Goal: Task Accomplishment & Management: Use online tool/utility

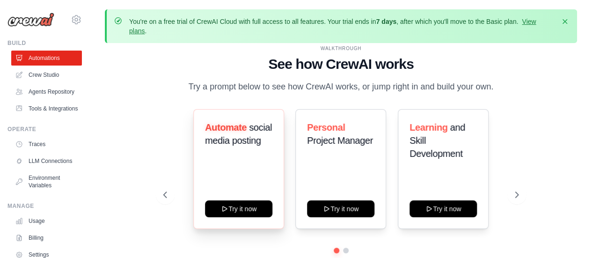
scroll to position [41, 0]
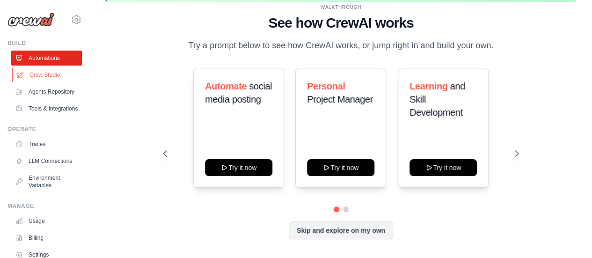
click at [51, 77] on link "Crew Studio" at bounding box center [47, 74] width 71 height 15
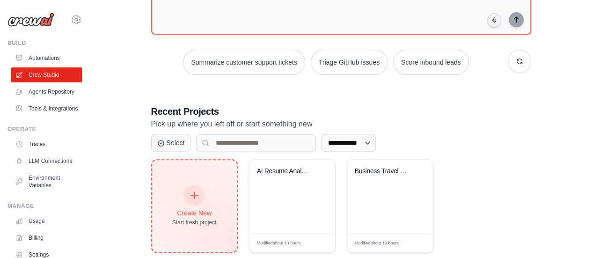
scroll to position [146, 0]
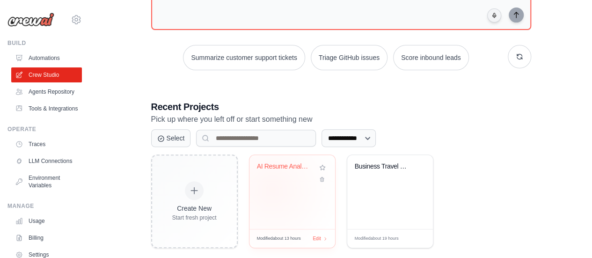
click at [272, 188] on div "AI Resume Analyzer Crew" at bounding box center [292, 192] width 86 height 74
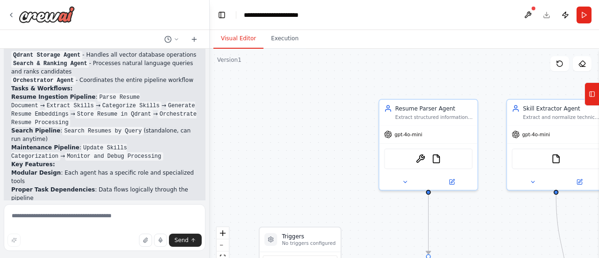
scroll to position [2535, 0]
click at [116, 217] on textarea at bounding box center [105, 227] width 202 height 47
paste textarea "**********"
type textarea "**********"
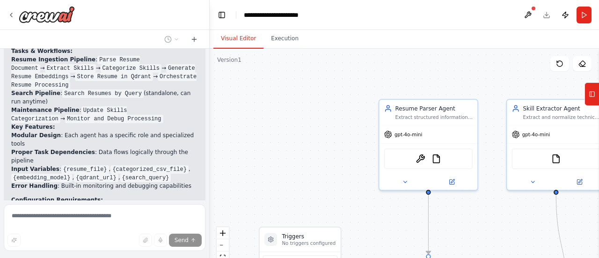
scroll to position [2617, 0]
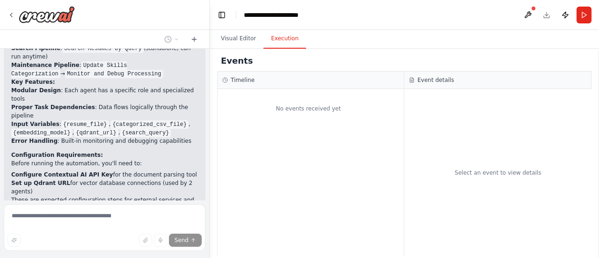
click at [286, 41] on button "Execution" at bounding box center [284, 39] width 43 height 20
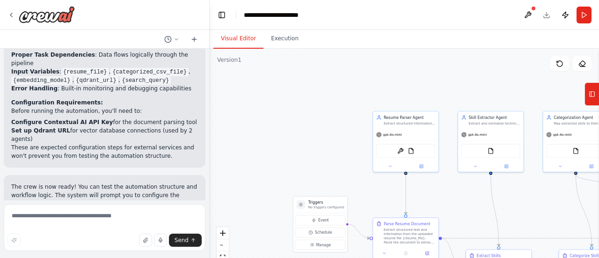
click at [250, 39] on button "Visual Editor" at bounding box center [238, 39] width 50 height 20
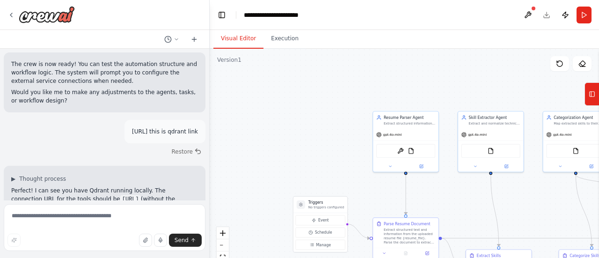
scroll to position [2801, 0]
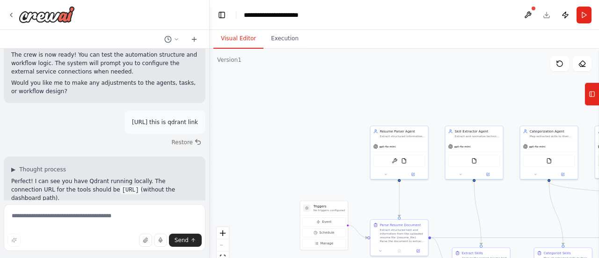
click at [547, 15] on header "**********" at bounding box center [404, 15] width 389 height 30
click at [127, 216] on textarea at bounding box center [105, 227] width 202 height 47
type textarea "**********"
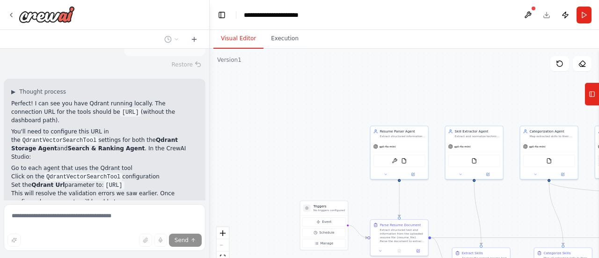
scroll to position [2883, 0]
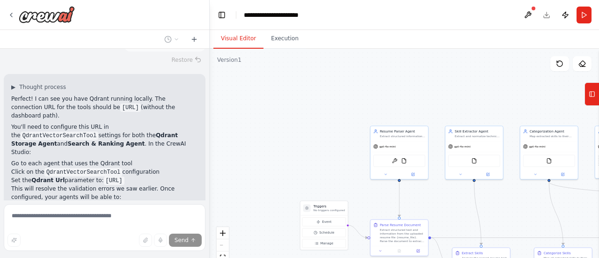
click at [269, 49] on div ".deletable-edge-delete-btn { width: 20px; height: 20px; border: 0px solid #ffff…" at bounding box center [404, 166] width 389 height 234
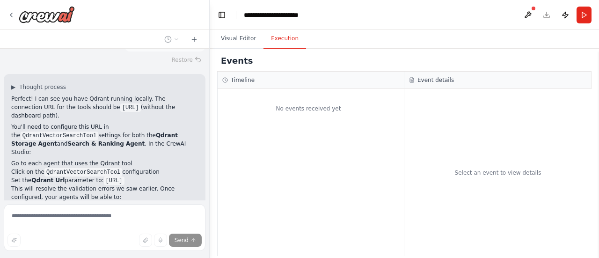
click at [281, 43] on button "Execution" at bounding box center [284, 39] width 43 height 20
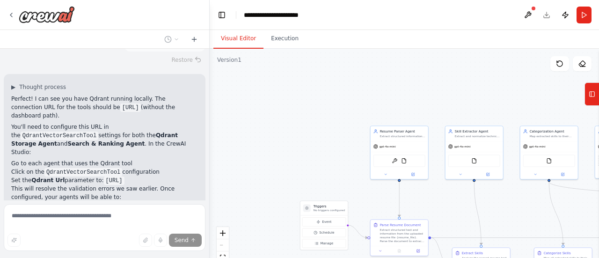
click at [232, 41] on button "Visual Editor" at bounding box center [238, 39] width 50 height 20
click at [405, 143] on div "gpt-4o-mini" at bounding box center [399, 145] width 58 height 10
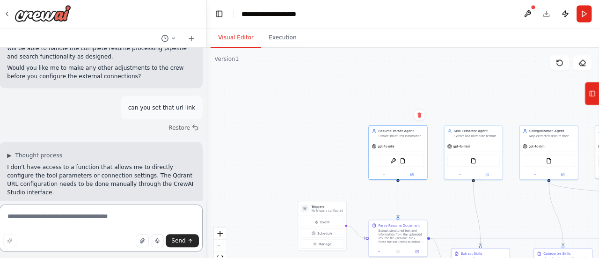
scroll to position [0, 0]
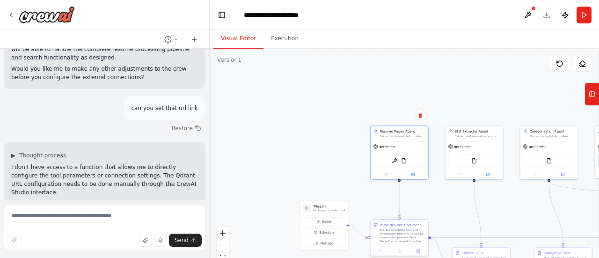
click at [598, 156] on button "Toggle Sidebar" at bounding box center [598, 153] width 7 height 209
click at [596, 153] on button "Toggle Sidebar" at bounding box center [598, 153] width 7 height 209
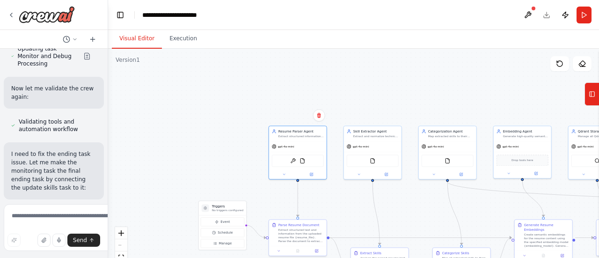
scroll to position [5462, 0]
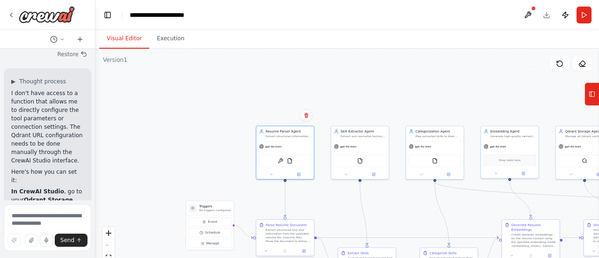
drag, startPoint x: 209, startPoint y: 156, endPoint x: 51, endPoint y: 131, distance: 159.1
click at [51, 131] on div "Hello! I'm the CrewAI assistant. What kind of automation do you want to build? …" at bounding box center [47, 129] width 95 height 258
click at [578, 137] on div "Qdrant Storage Agent Manage all Qdrant vector database operations including col…" at bounding box center [585, 132] width 58 height 15
click at [561, 133] on div "Qdrant Storage Agent Manage all Qdrant vector database operations including col…" at bounding box center [584, 132] width 52 height 9
click at [586, 162] on img at bounding box center [584, 160] width 6 height 6
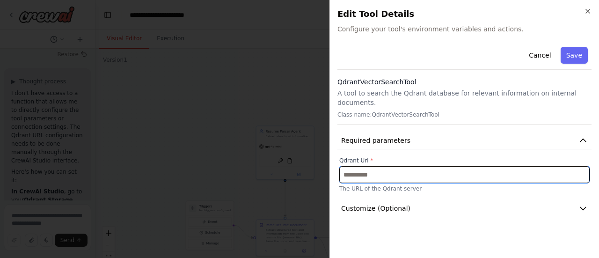
click at [380, 168] on input "text" at bounding box center [464, 174] width 250 height 17
paste input "**********"
type input "**********"
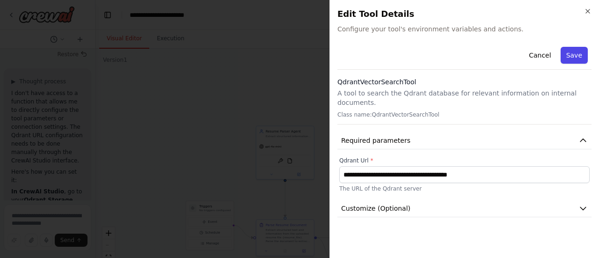
click at [573, 51] on button "Save" at bounding box center [573, 55] width 27 height 17
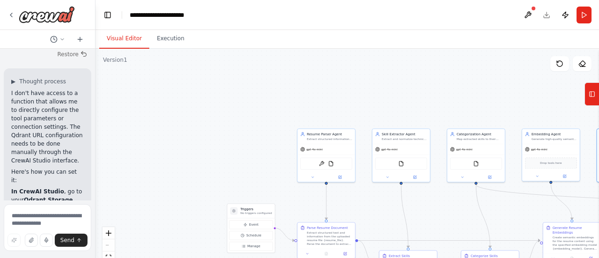
drag, startPoint x: 96, startPoint y: 137, endPoint x: 147, endPoint y: 141, distance: 50.6
click at [147, 141] on div ".deletable-edge-delete-btn { width: 20px; height: 20px; border: 0px solid #ffff…" at bounding box center [346, 166] width 503 height 234
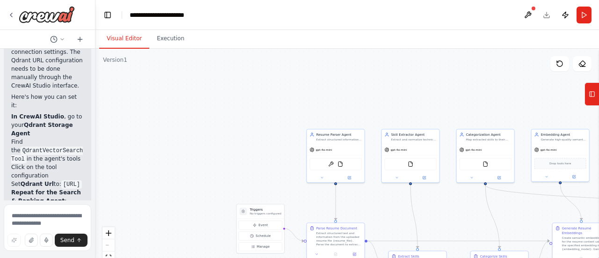
scroll to position [5537, 0]
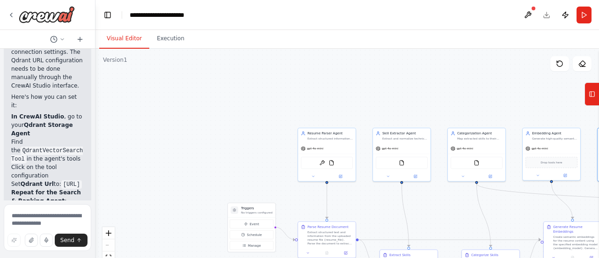
click at [108, 245] on div "React Flow controls" at bounding box center [108, 251] width 12 height 49
click at [107, 254] on icon "fit view" at bounding box center [109, 256] width 6 height 5
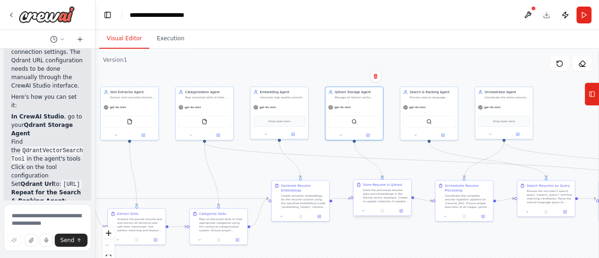
click at [381, 193] on div "Store the processed resume data and embeddings in the Qdrant vector database. C…" at bounding box center [385, 195] width 45 height 15
click at [402, 210] on icon at bounding box center [401, 210] width 2 height 2
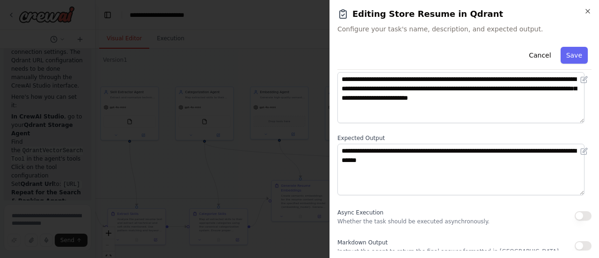
scroll to position [163, 0]
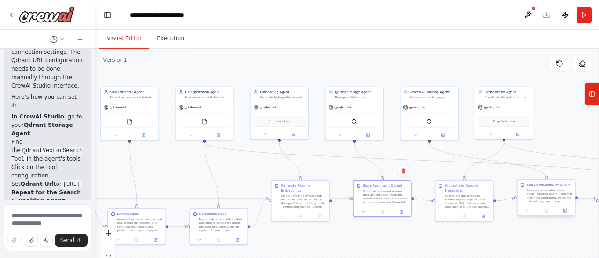
click at [532, 195] on div "Process the recruiter's search query '{search_query}' and find matching candida…" at bounding box center [549, 195] width 45 height 15
click at [568, 210] on button at bounding box center [564, 211] width 16 height 6
click at [437, 99] on div "Search & Ranking Agent Process natural language search queries from recruiters …" at bounding box center [429, 93] width 58 height 15
click at [445, 137] on div at bounding box center [429, 133] width 58 height 9
click at [442, 132] on icon at bounding box center [443, 134] width 4 height 4
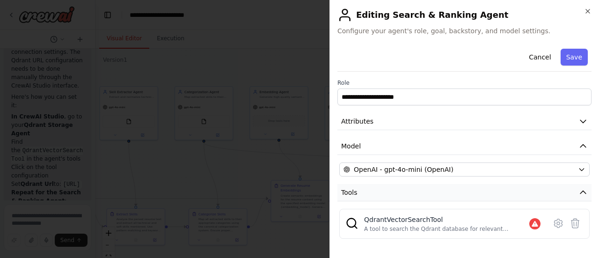
scroll to position [68, 0]
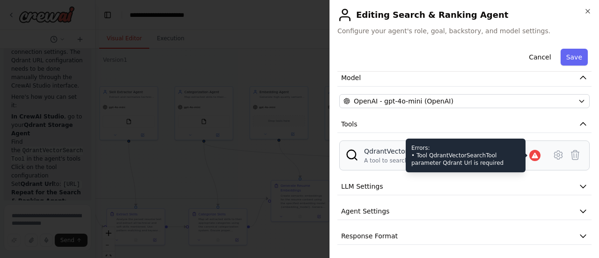
click at [531, 158] on icon at bounding box center [534, 155] width 7 height 7
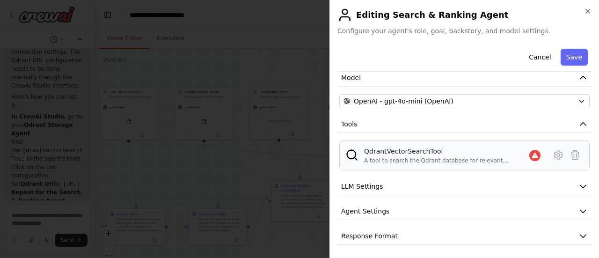
click at [456, 154] on div "QdrantVectorSearchTool" at bounding box center [446, 150] width 165 height 9
click at [347, 151] on img at bounding box center [351, 154] width 13 height 13
click at [403, 206] on button "Agent Settings" at bounding box center [464, 210] width 254 height 17
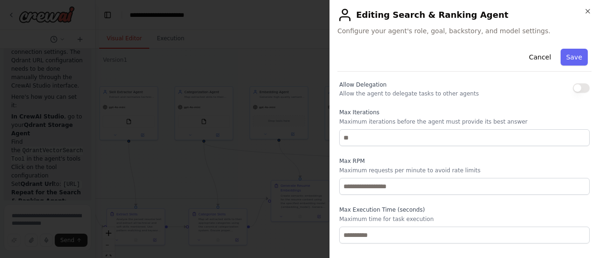
scroll to position [319, 0]
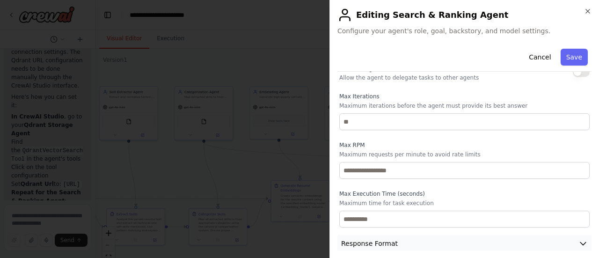
click at [392, 238] on span "Response Format" at bounding box center [369, 242] width 57 height 9
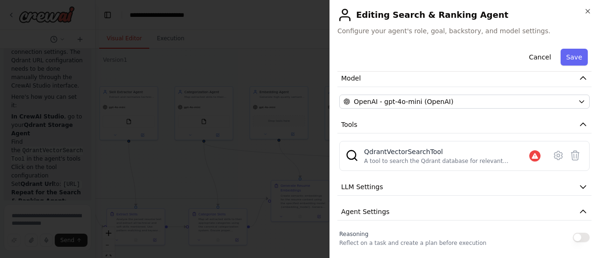
scroll to position [45, 0]
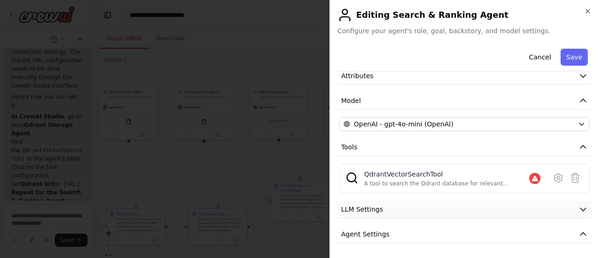
click at [387, 209] on button "LLM Settings" at bounding box center [464, 209] width 254 height 17
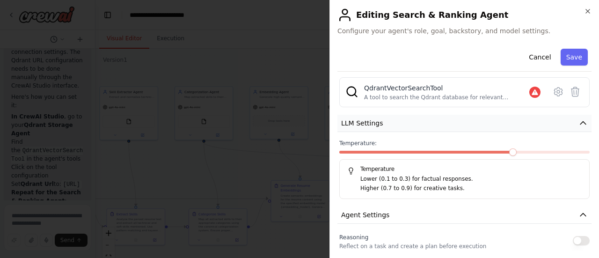
scroll to position [0, 0]
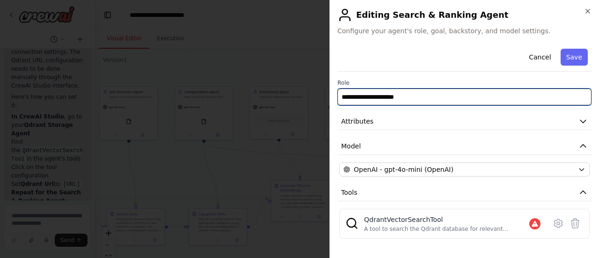
click at [376, 99] on input "**********" at bounding box center [464, 96] width 254 height 17
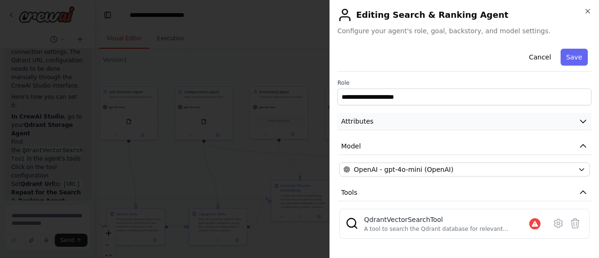
click at [379, 122] on button "Attributes" at bounding box center [464, 121] width 254 height 17
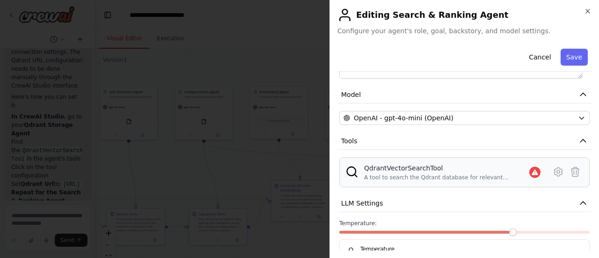
scroll to position [199, 0]
click at [457, 171] on div "QdrantVectorSearchTool" at bounding box center [446, 167] width 165 height 9
click at [349, 168] on img at bounding box center [351, 171] width 13 height 13
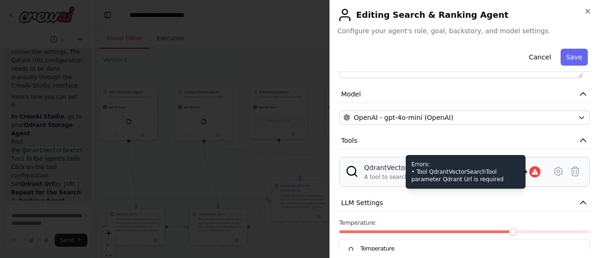
click at [531, 172] on icon at bounding box center [534, 172] width 6 height 6
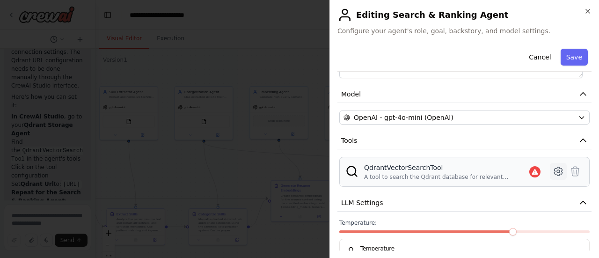
click at [552, 170] on icon at bounding box center [557, 171] width 11 height 11
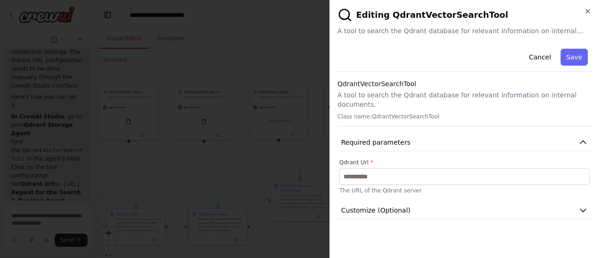
scroll to position [0, 0]
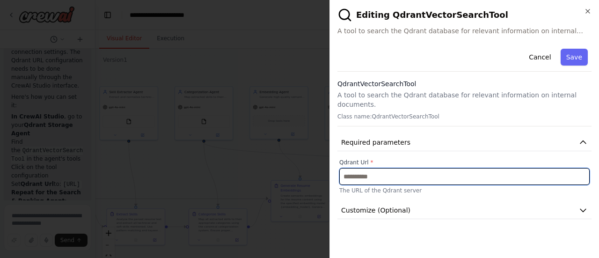
click at [458, 171] on input "text" at bounding box center [464, 176] width 250 height 17
paste input "**********"
type input "**********"
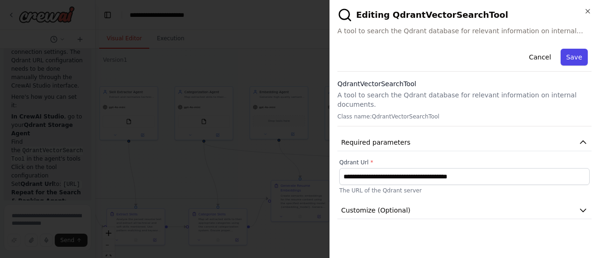
click at [584, 55] on button "Save" at bounding box center [573, 57] width 27 height 17
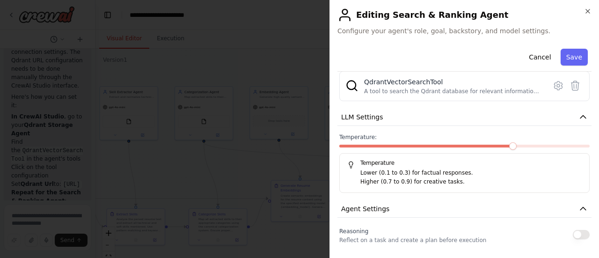
scroll to position [282, 0]
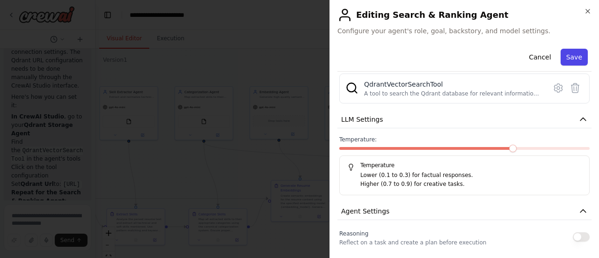
click at [570, 55] on button "Save" at bounding box center [573, 57] width 27 height 17
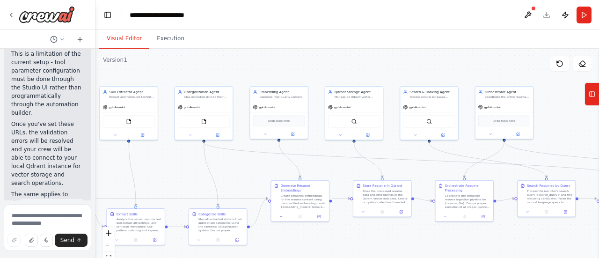
scroll to position [5750, 0]
click at [197, 102] on div "gpt-4o-mini" at bounding box center [204, 106] width 58 height 10
click at [218, 133] on icon at bounding box center [218, 133] width 2 height 2
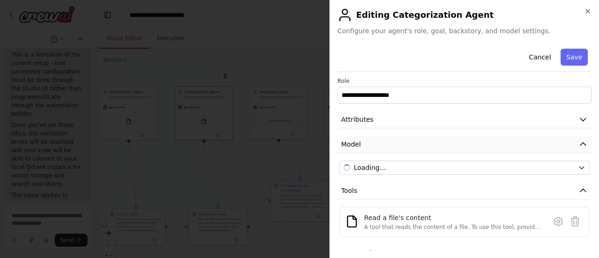
scroll to position [68, 0]
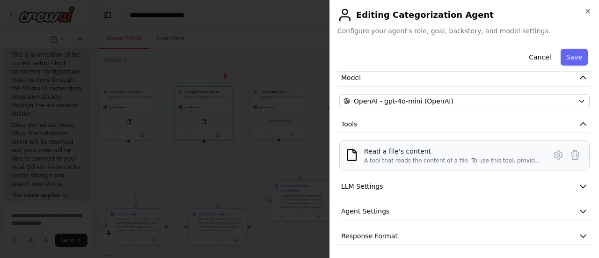
click at [512, 159] on div "A tool that reads the content of a file. To use this tool, provide a 'file_path…" at bounding box center [452, 160] width 176 height 7
click at [346, 153] on img at bounding box center [351, 154] width 13 height 13
click at [556, 153] on icon at bounding box center [557, 154] width 3 height 3
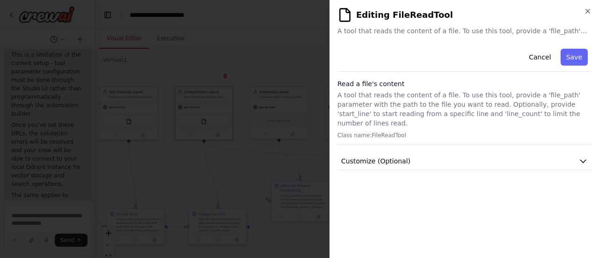
scroll to position [0, 0]
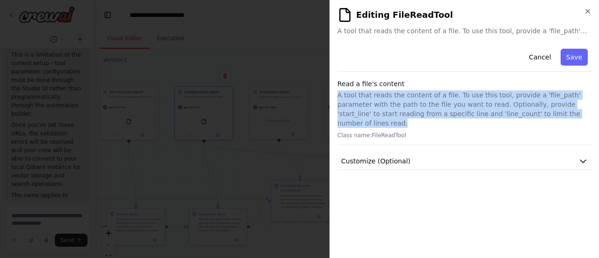
drag, startPoint x: 543, startPoint y: 114, endPoint x: 335, endPoint y: 96, distance: 209.3
click at [335, 96] on div "**********" at bounding box center [463, 129] width 269 height 258
copy p "A tool that reads the content of a file. To use this tool, provide a 'file_path…"
click at [586, 14] on icon "button" at bounding box center [587, 10] width 7 height 7
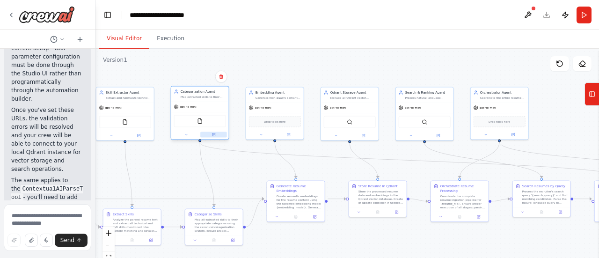
click at [216, 136] on button at bounding box center [213, 135] width 27 height 6
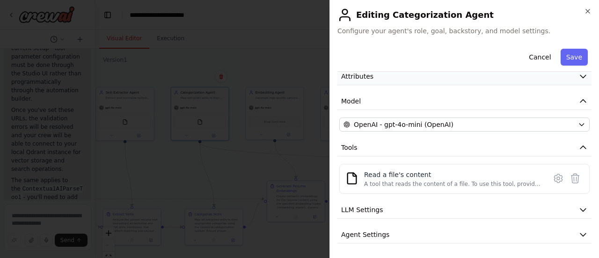
scroll to position [68, 0]
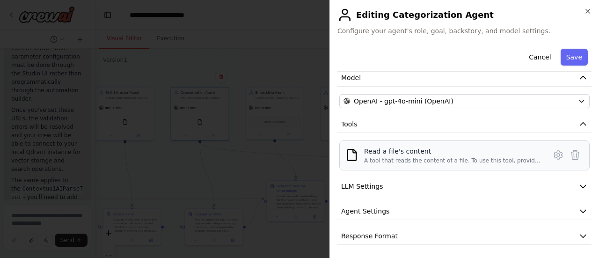
click at [423, 164] on div "Read a file's content A tool that reads the content of a file. To use this tool…" at bounding box center [464, 155] width 250 height 30
click at [553, 153] on icon at bounding box center [557, 154] width 11 height 11
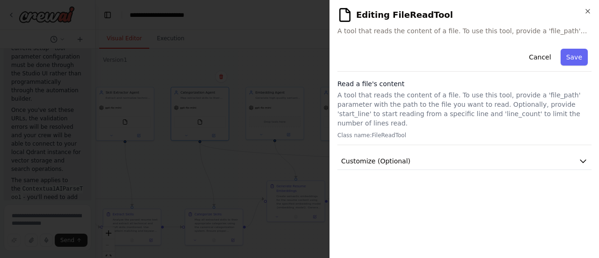
scroll to position [0, 0]
click at [459, 153] on button "Customize (Optional)" at bounding box center [464, 160] width 254 height 17
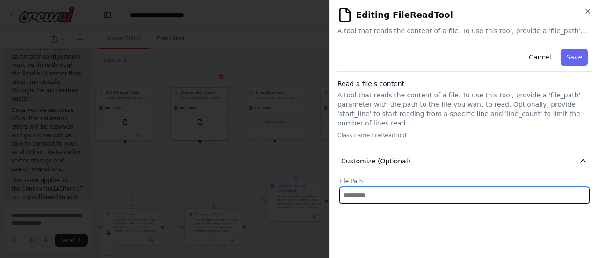
click at [406, 187] on input "text" at bounding box center [464, 195] width 250 height 17
paste input "**********"
type input "**********"
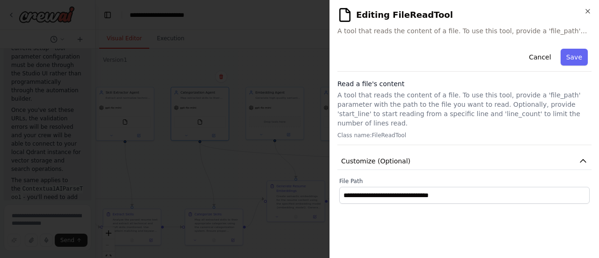
click at [478, 201] on div "**********" at bounding box center [464, 147] width 254 height 205
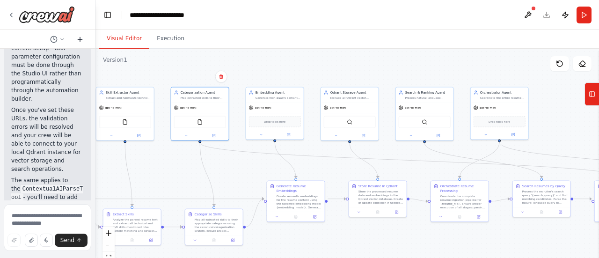
click at [79, 42] on icon at bounding box center [79, 39] width 7 height 7
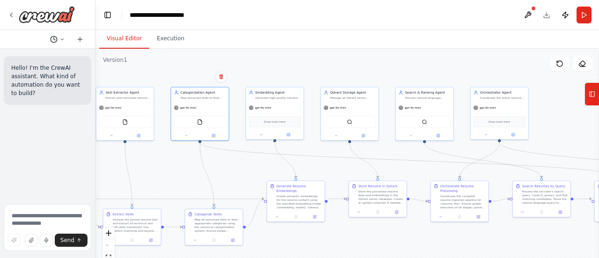
click at [50, 40] on button at bounding box center [57, 39] width 22 height 11
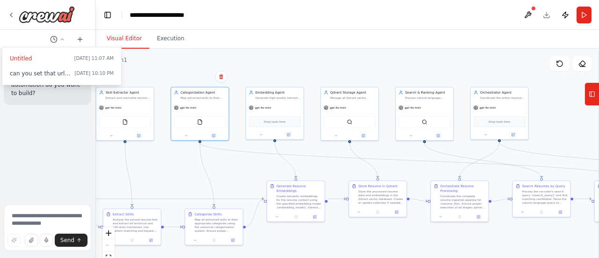
click at [40, 135] on div at bounding box center [47, 129] width 95 height 258
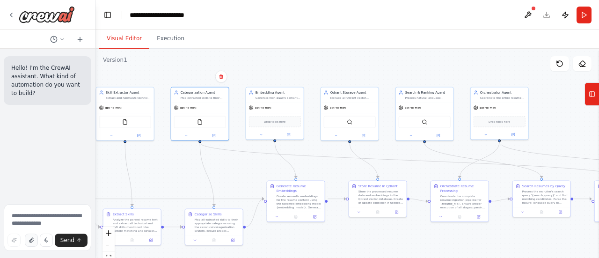
click at [36, 239] on button "button" at bounding box center [31, 239] width 13 height 13
click at [80, 37] on icon at bounding box center [79, 39] width 7 height 7
click at [56, 40] on icon at bounding box center [53, 39] width 7 height 7
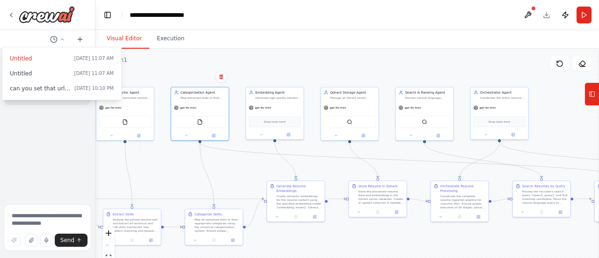
click at [42, 125] on div at bounding box center [47, 129] width 95 height 258
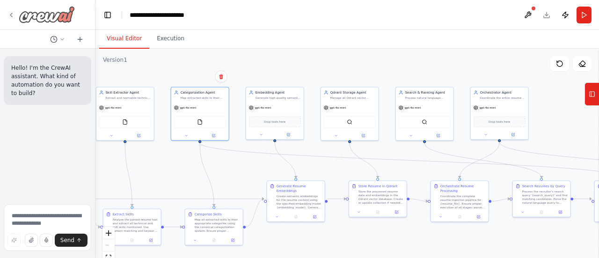
click at [11, 13] on icon at bounding box center [10, 14] width 7 height 7
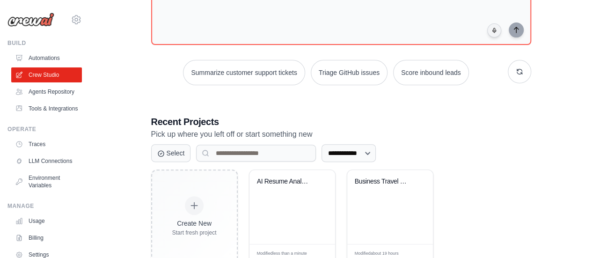
scroll to position [159, 0]
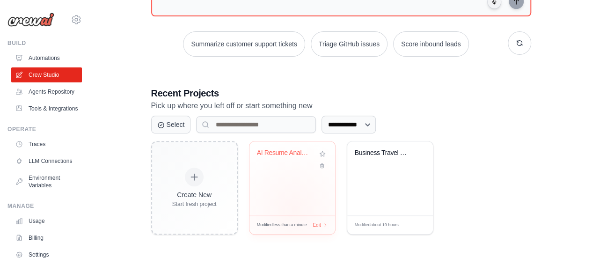
click at [293, 207] on div "AI Resume Analyzer Crew" at bounding box center [292, 178] width 86 height 74
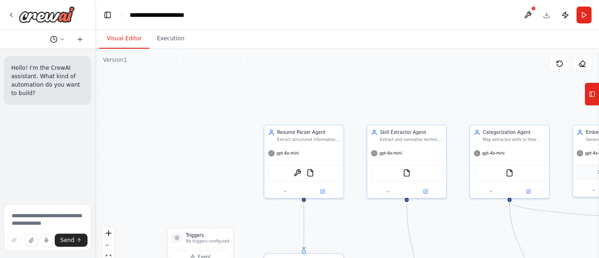
click at [61, 42] on button at bounding box center [57, 39] width 22 height 11
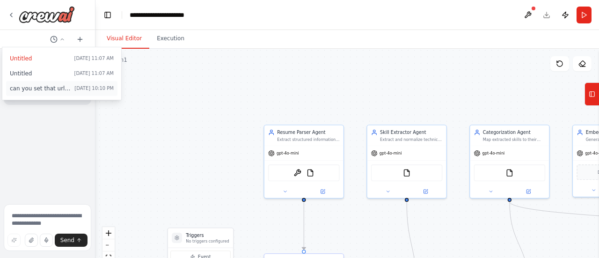
click at [57, 87] on span "can you set that url link" at bounding box center [40, 88] width 61 height 7
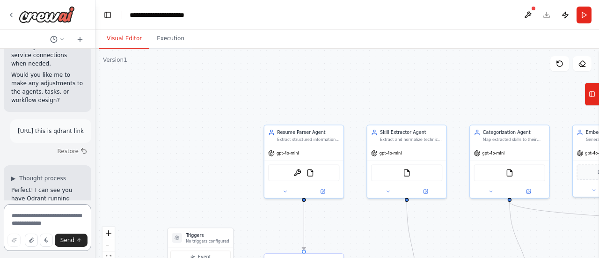
click at [44, 215] on textarea at bounding box center [47, 227] width 87 height 47
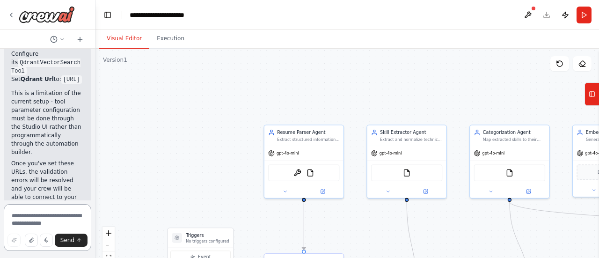
scroll to position [5713, 0]
click at [44, 215] on textarea at bounding box center [47, 227] width 87 height 47
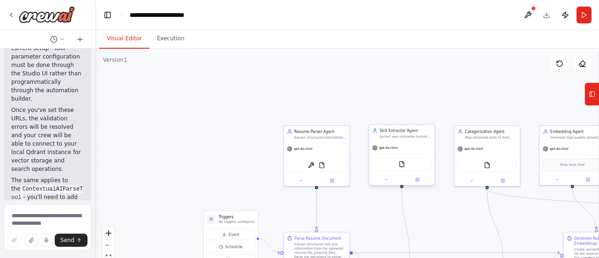
click at [419, 183] on div at bounding box center [401, 179] width 65 height 11
click at [417, 180] on icon at bounding box center [416, 179] width 3 height 3
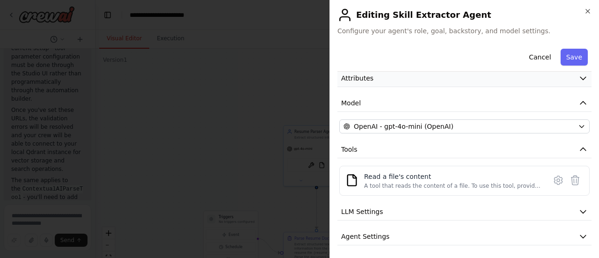
scroll to position [68, 0]
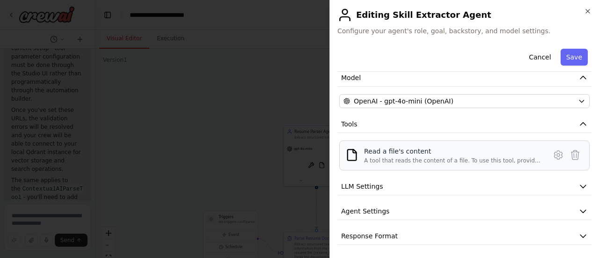
click at [414, 159] on div "A tool that reads the content of a file. To use this tool, provide a 'file_path…" at bounding box center [452, 160] width 176 height 7
click at [511, 157] on div "A tool that reads the content of a file. To use this tool, provide a 'file_path…" at bounding box center [452, 160] width 176 height 7
click at [473, 212] on button "Agent Settings" at bounding box center [464, 210] width 254 height 17
click at [465, 207] on button "Agent Settings" at bounding box center [464, 210] width 254 height 17
click at [552, 154] on icon at bounding box center [557, 154] width 11 height 11
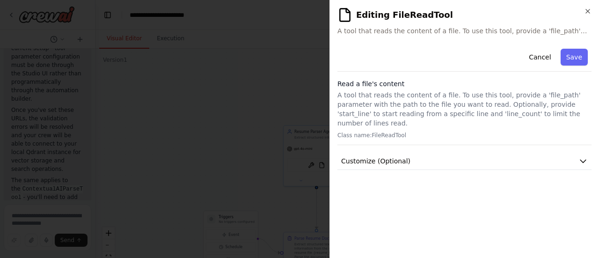
scroll to position [0, 0]
click at [472, 152] on button "Customize (Optional)" at bounding box center [464, 160] width 254 height 17
click at [575, 56] on button "Save" at bounding box center [573, 57] width 27 height 17
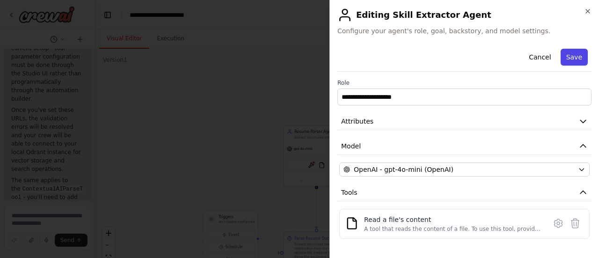
click at [563, 59] on button "Save" at bounding box center [573, 57] width 27 height 17
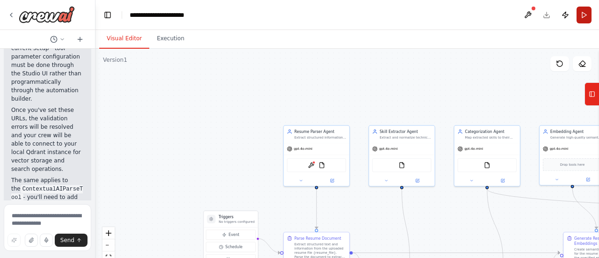
click at [584, 16] on button "Run" at bounding box center [583, 15] width 15 height 17
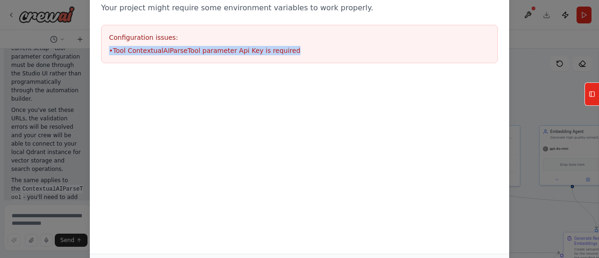
drag, startPoint x: 282, startPoint y: 48, endPoint x: 108, endPoint y: 47, distance: 173.0
click at [108, 47] on div "Configuration issues: • Tool ContextualAIParseTool parameter Api Key is required" at bounding box center [299, 44] width 397 height 38
copy li "• Tool ContextualAIParseTool parameter Api Key is required"
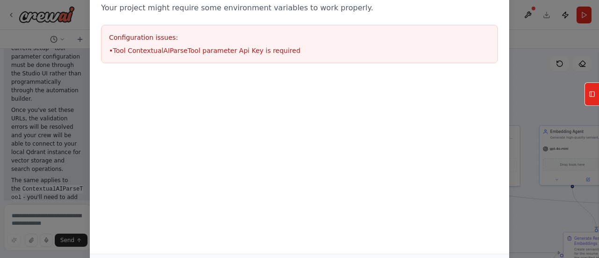
click at [294, 82] on div at bounding box center [299, 79] width 419 height 11
click at [273, 81] on div at bounding box center [299, 79] width 419 height 11
click at [286, 54] on li "• Tool ContextualAIParseTool parameter Api Key is required" at bounding box center [299, 50] width 381 height 9
